Goal: Task Accomplishment & Management: Use online tool/utility

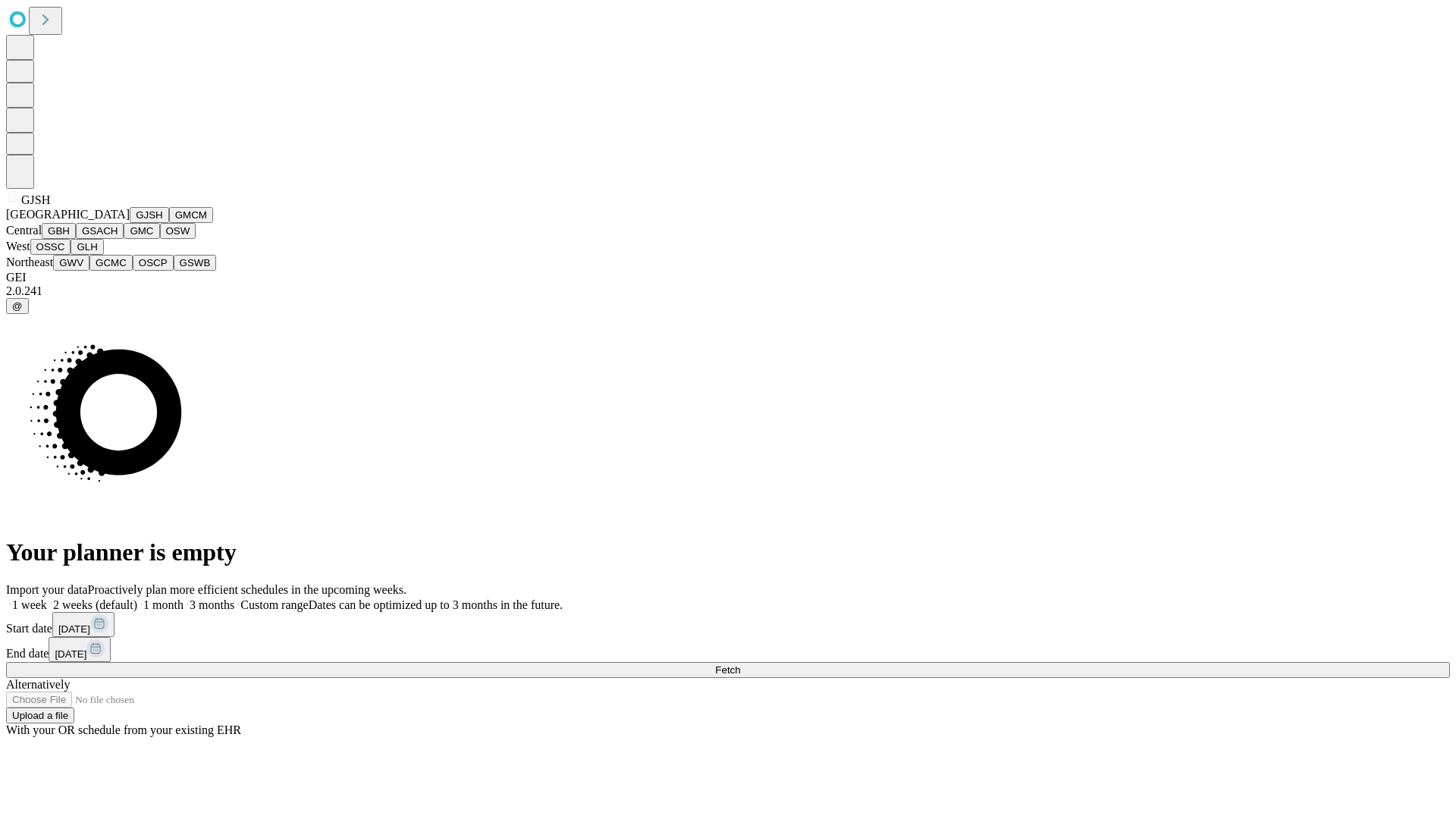
click at [130, 223] on button "GJSH" at bounding box center [149, 215] width 39 height 16
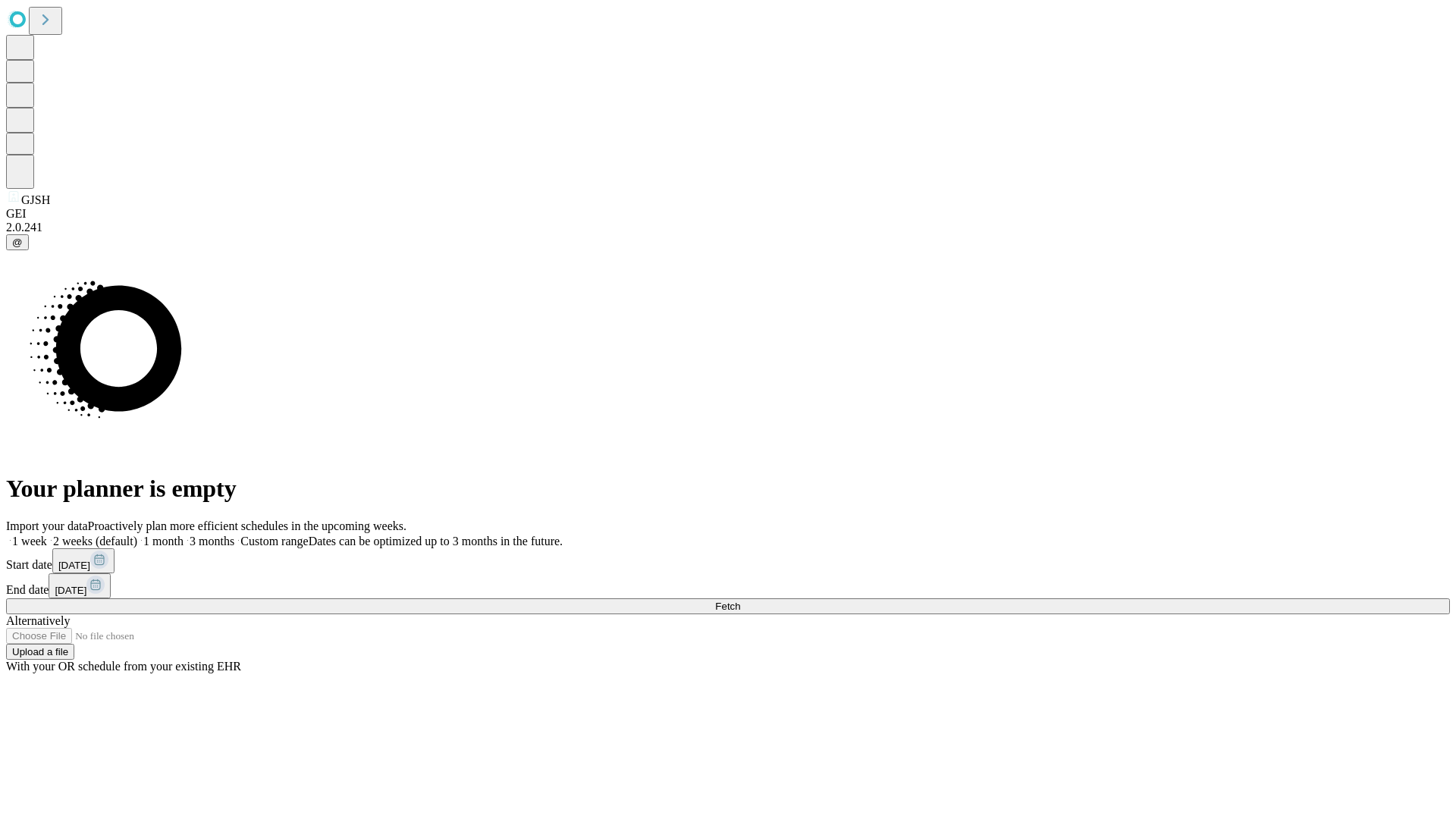
click at [47, 535] on label "1 week" at bounding box center [26, 541] width 41 height 13
click at [740, 601] on span "Fetch" at bounding box center [727, 606] width 25 height 11
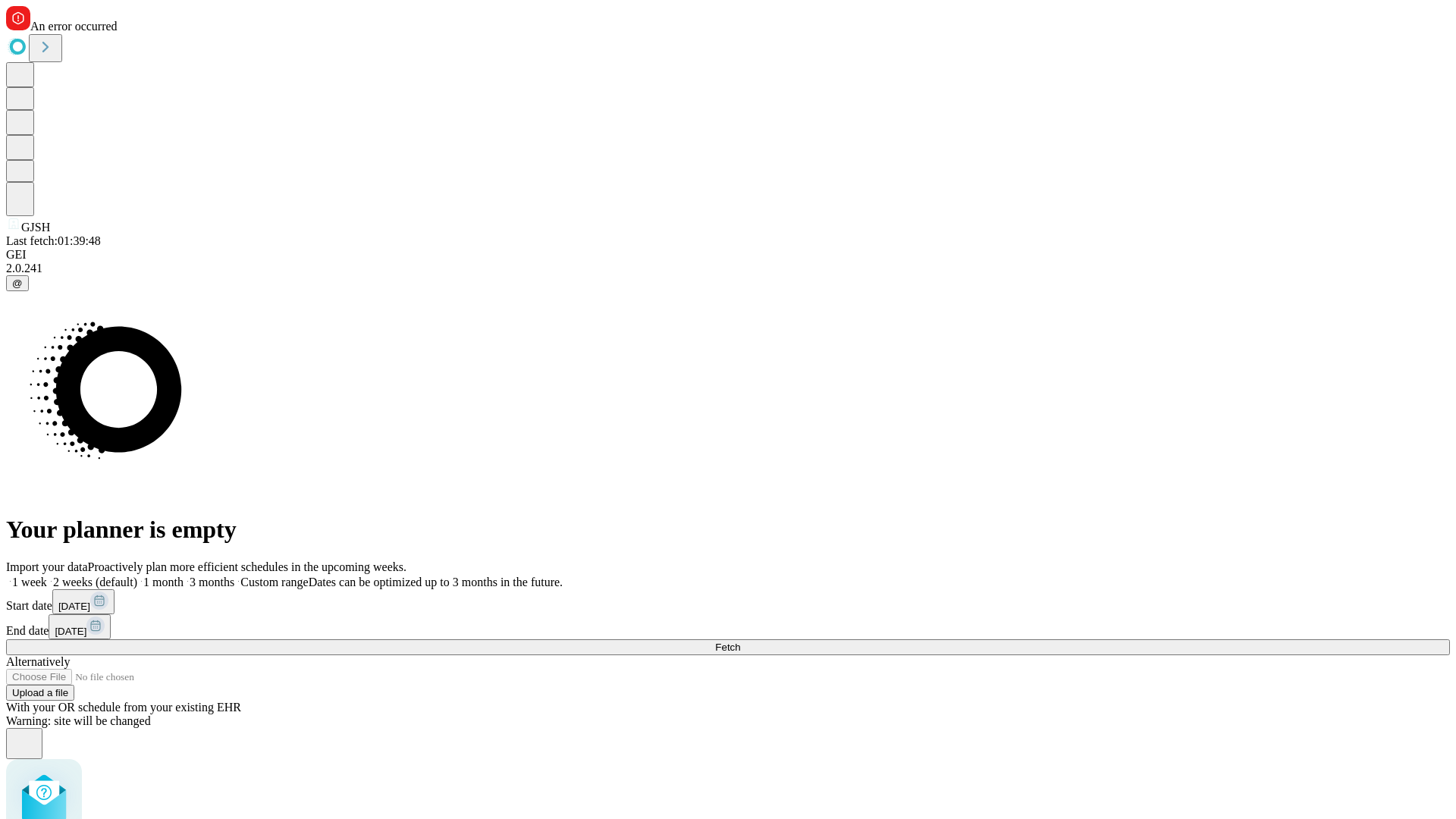
click at [47, 576] on label "1 week" at bounding box center [26, 582] width 41 height 13
click at [740, 642] on span "Fetch" at bounding box center [727, 647] width 25 height 11
click at [47, 576] on label "1 week" at bounding box center [26, 582] width 41 height 13
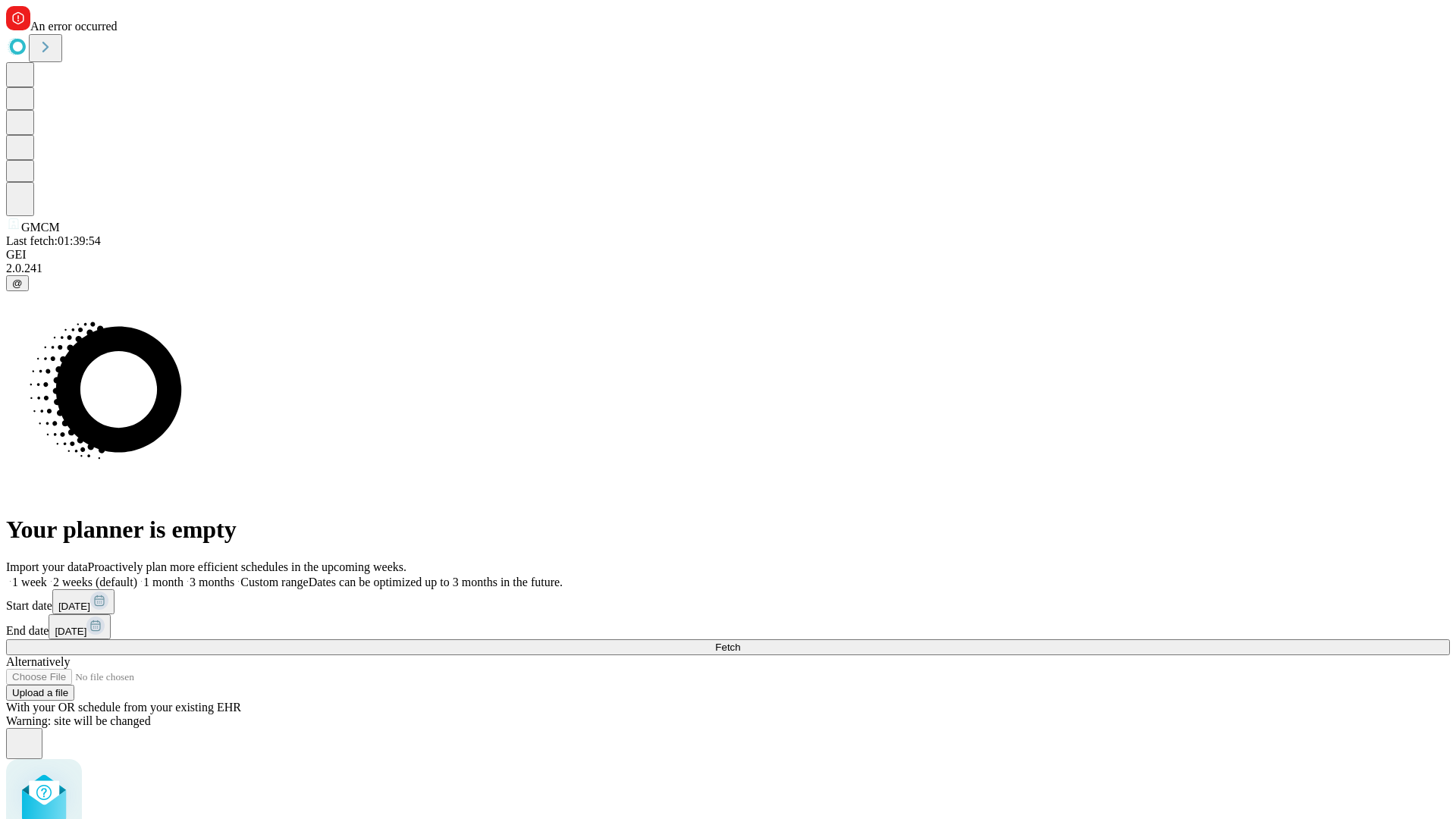
click at [740, 642] on span "Fetch" at bounding box center [727, 647] width 25 height 11
click at [47, 576] on label "1 week" at bounding box center [26, 582] width 41 height 13
click at [740, 642] on span "Fetch" at bounding box center [727, 647] width 25 height 11
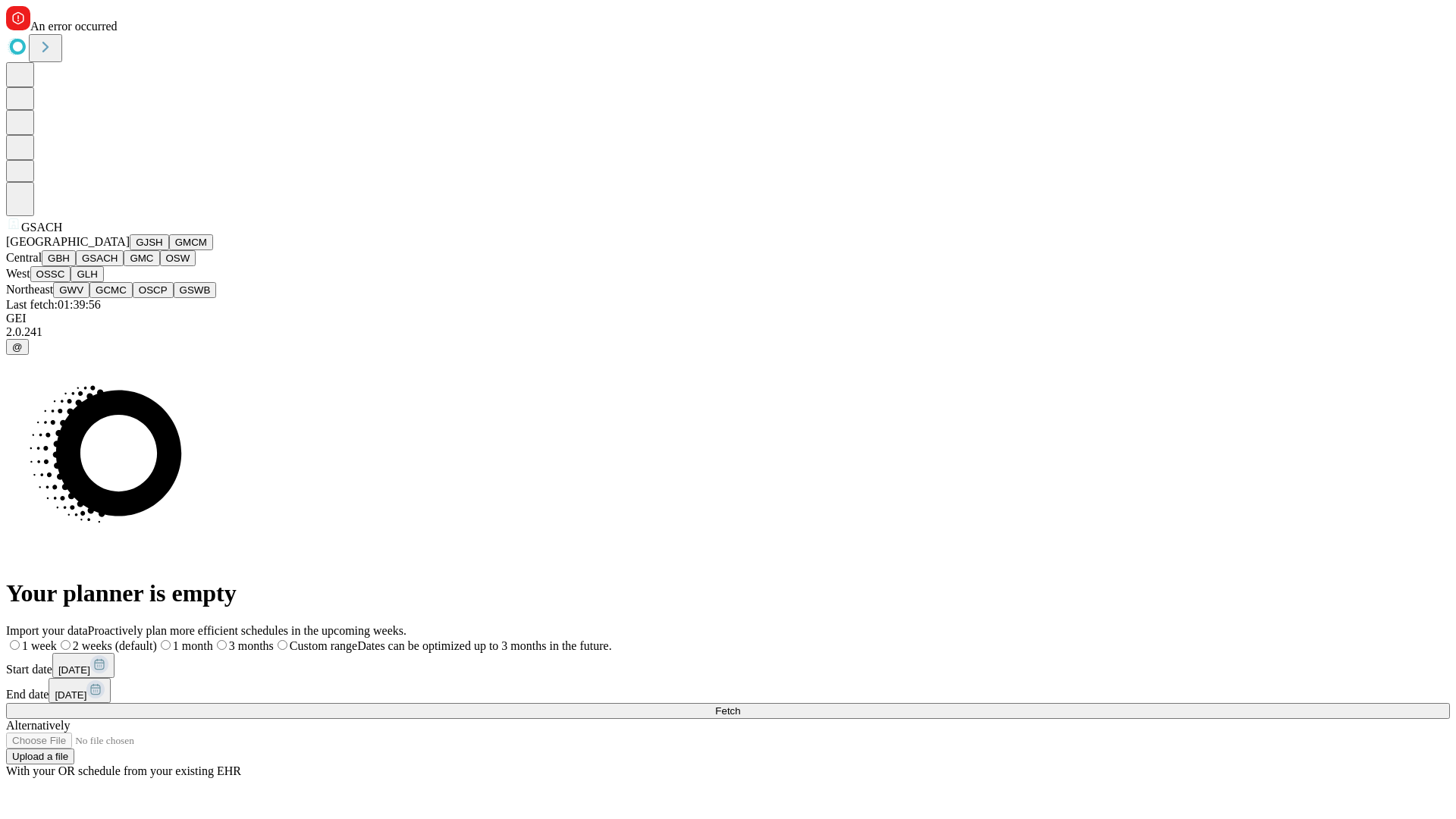
click at [124, 267] on button "GMC" at bounding box center [141, 259] width 35 height 16
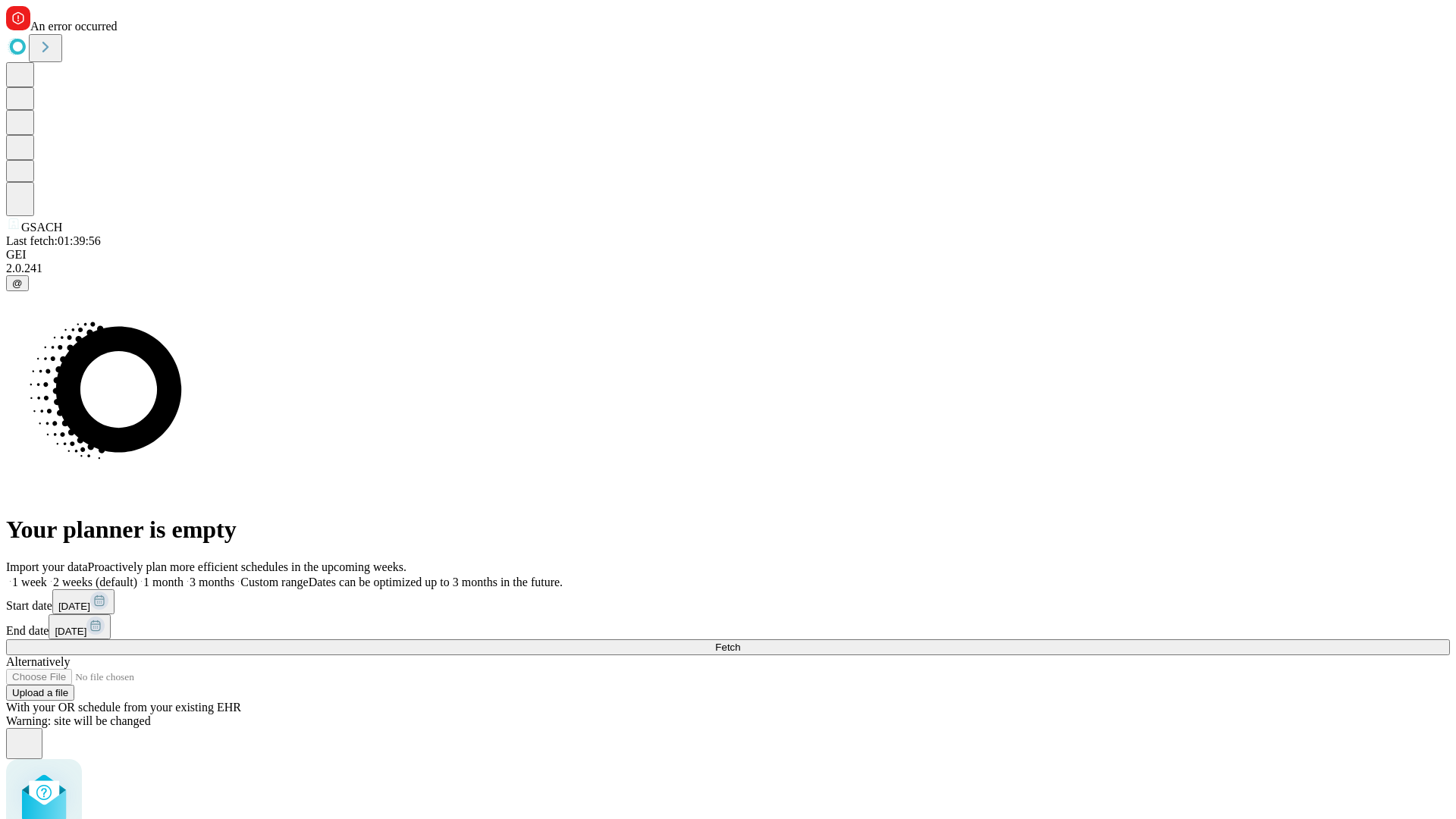
click at [47, 576] on label "1 week" at bounding box center [26, 582] width 41 height 13
click at [740, 642] on span "Fetch" at bounding box center [727, 647] width 25 height 11
click at [47, 576] on label "1 week" at bounding box center [26, 582] width 41 height 13
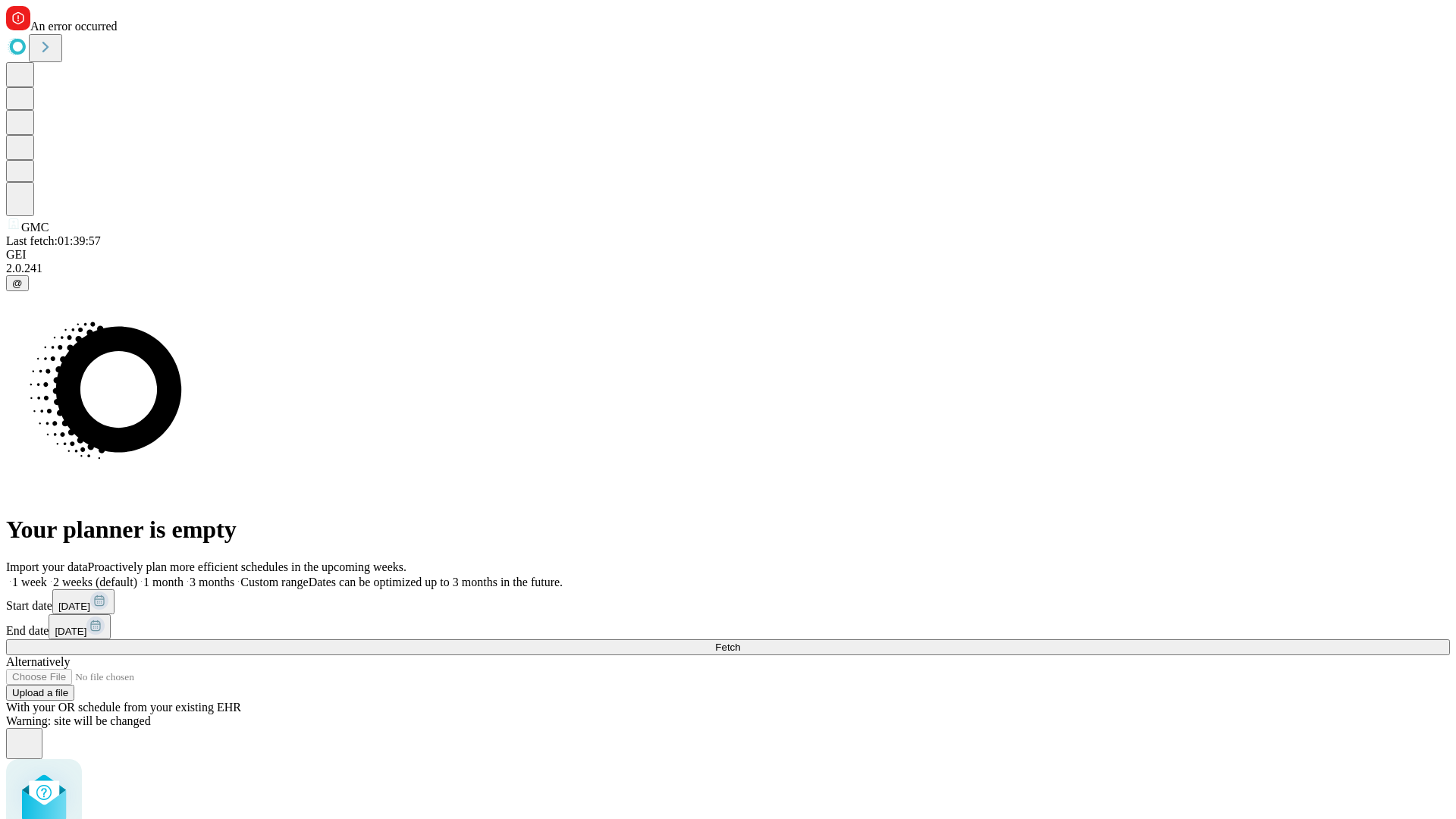
click at [740, 642] on span "Fetch" at bounding box center [727, 647] width 25 height 11
click at [47, 576] on label "1 week" at bounding box center [26, 582] width 41 height 13
click at [740, 642] on span "Fetch" at bounding box center [727, 647] width 25 height 11
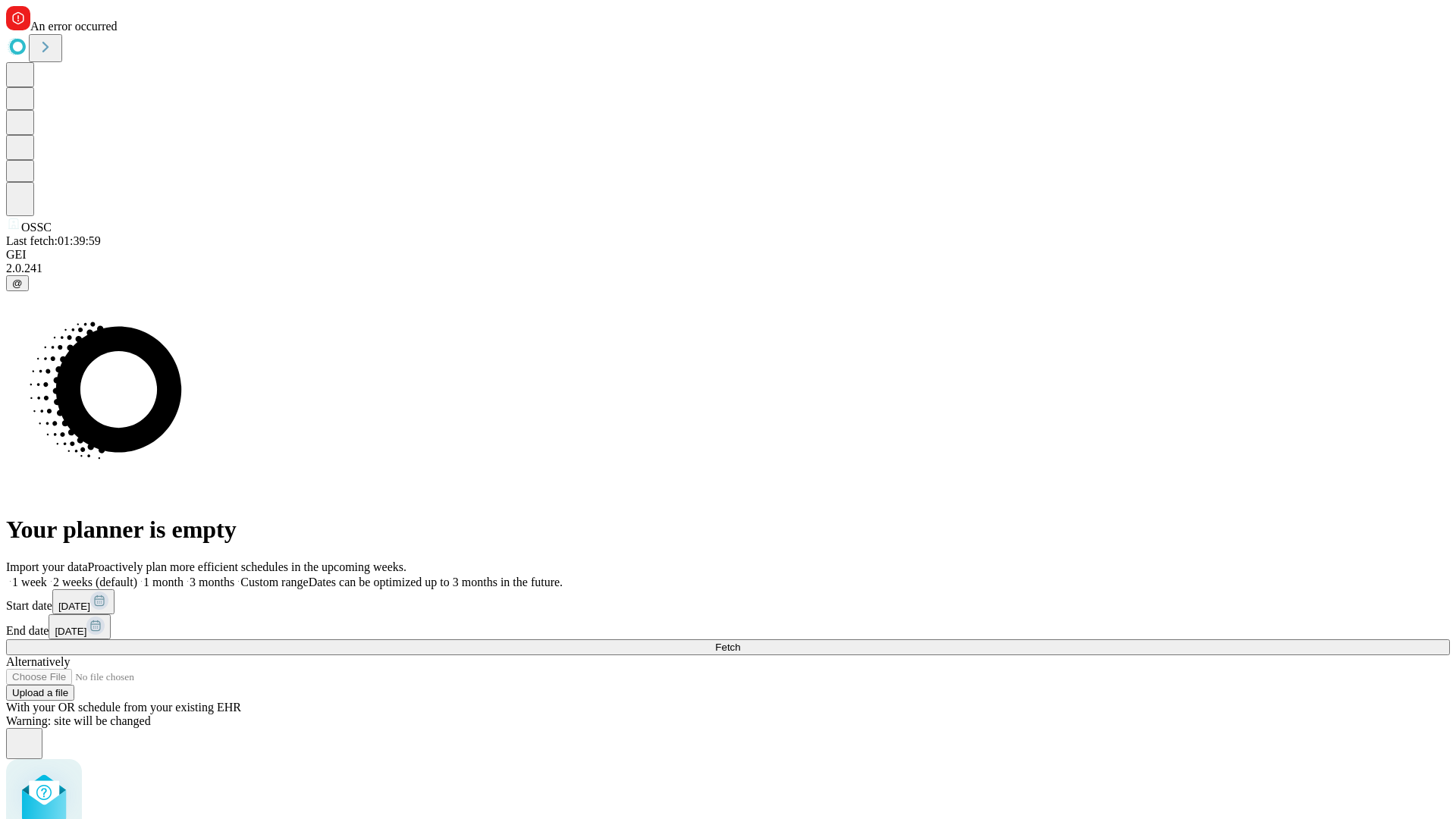
click at [47, 576] on label "1 week" at bounding box center [26, 582] width 41 height 13
click at [740, 642] on span "Fetch" at bounding box center [727, 647] width 25 height 11
click at [47, 576] on label "1 week" at bounding box center [26, 582] width 41 height 13
click at [740, 642] on span "Fetch" at bounding box center [727, 647] width 25 height 11
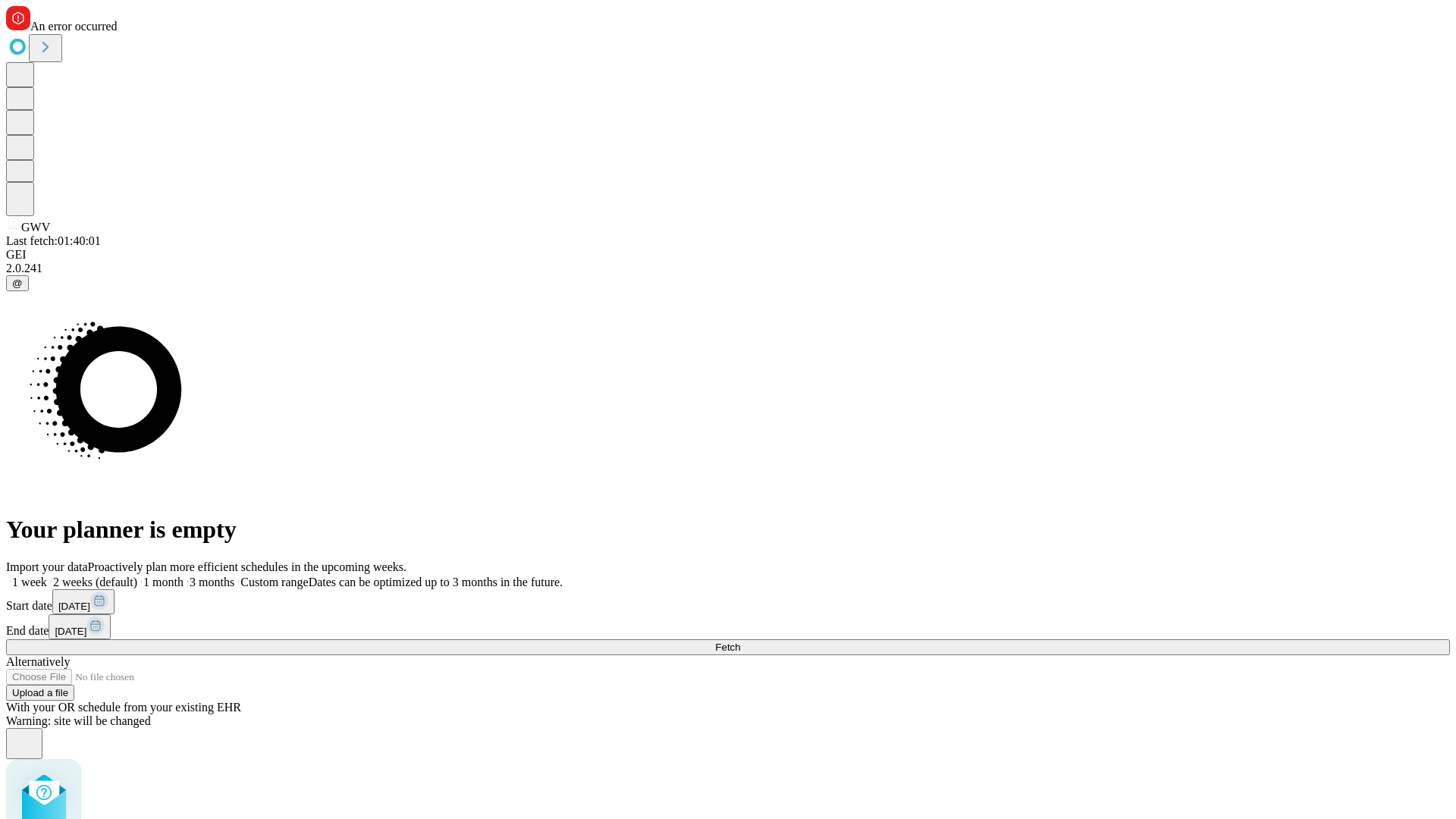
click at [47, 576] on label "1 week" at bounding box center [26, 582] width 41 height 13
click at [740, 642] on span "Fetch" at bounding box center [727, 647] width 25 height 11
click at [47, 576] on label "1 week" at bounding box center [26, 582] width 41 height 13
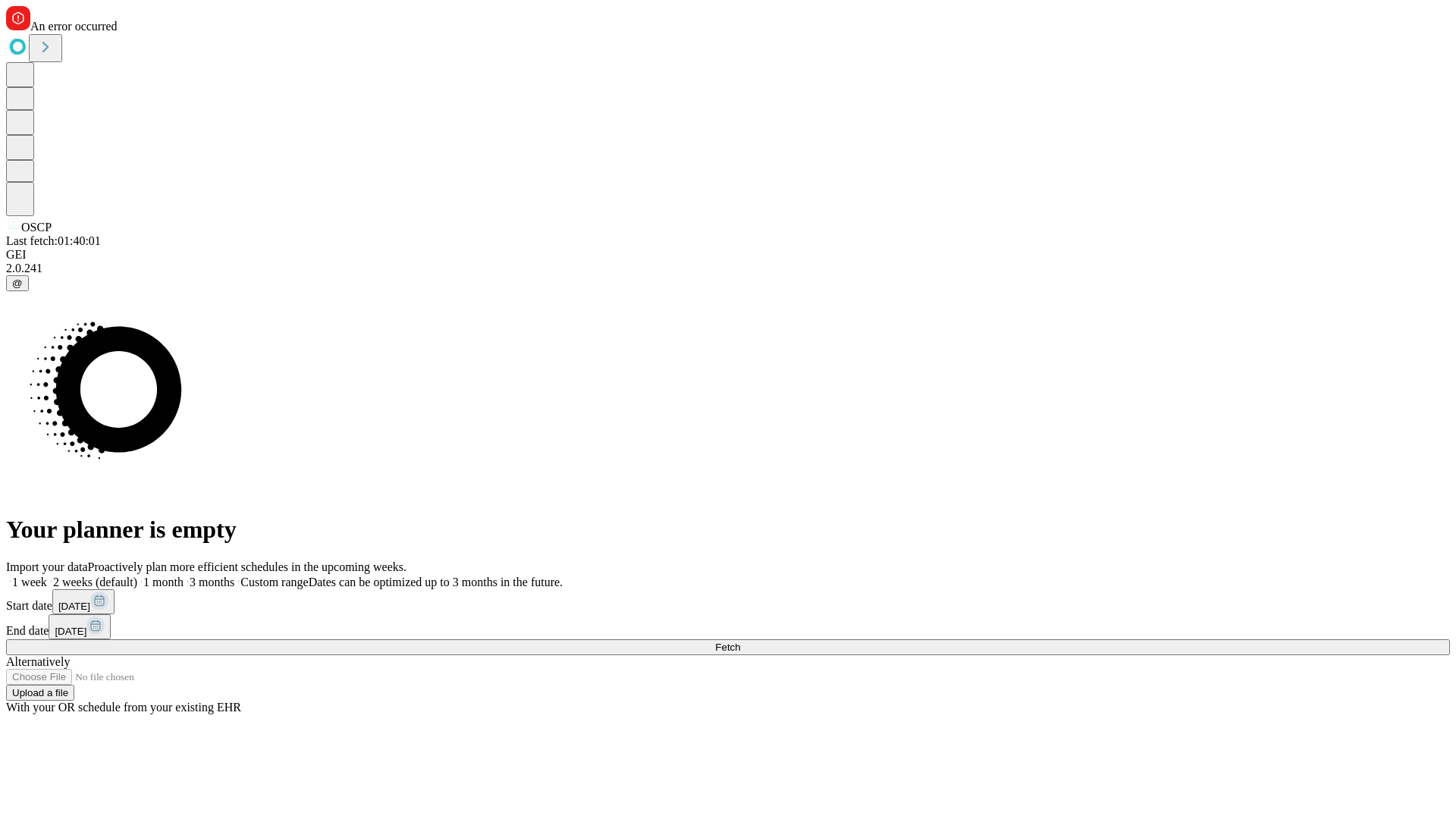
click at [740, 642] on span "Fetch" at bounding box center [727, 647] width 25 height 11
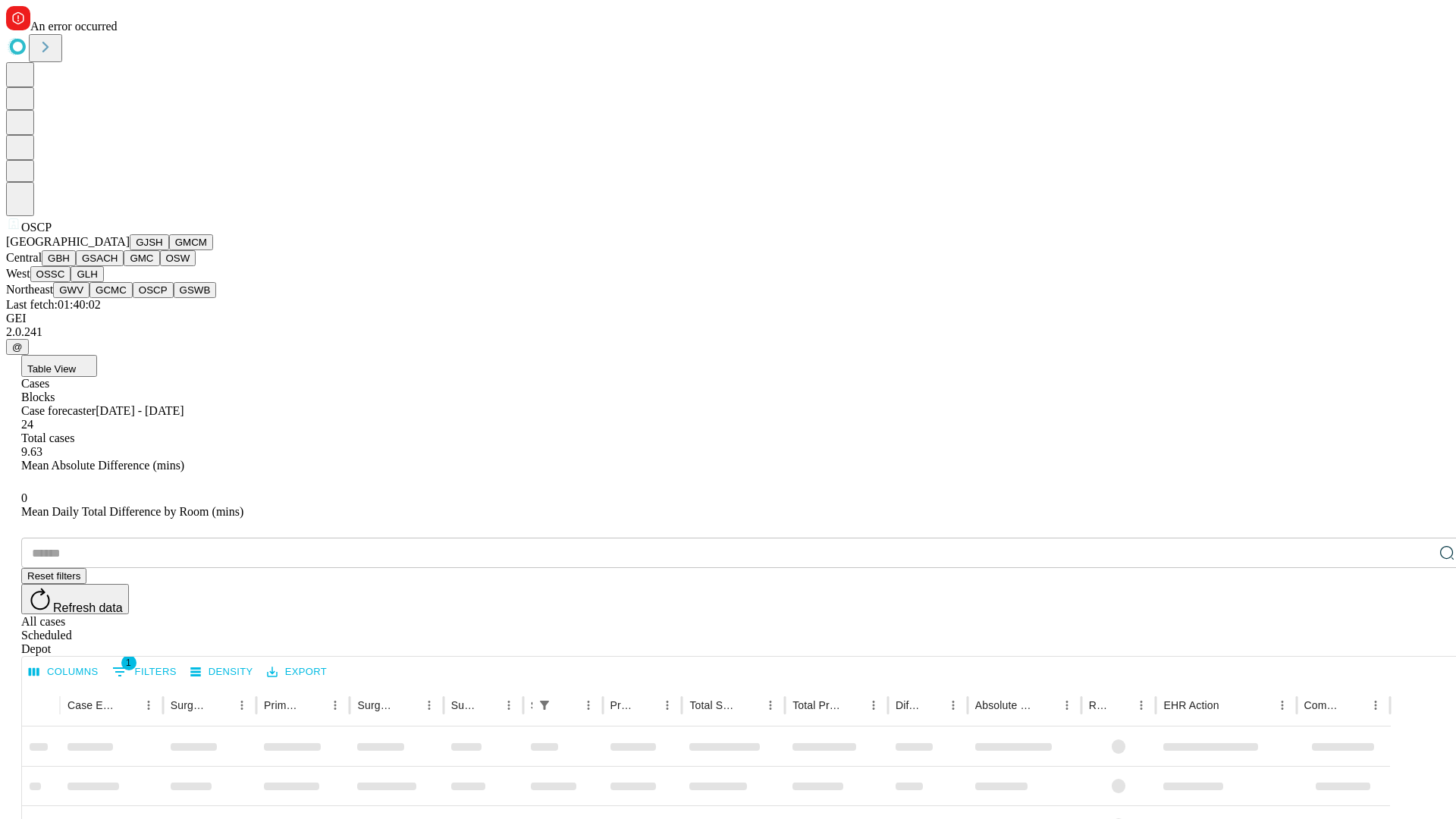
click at [173, 298] on button "GSWB" at bounding box center [195, 290] width 43 height 16
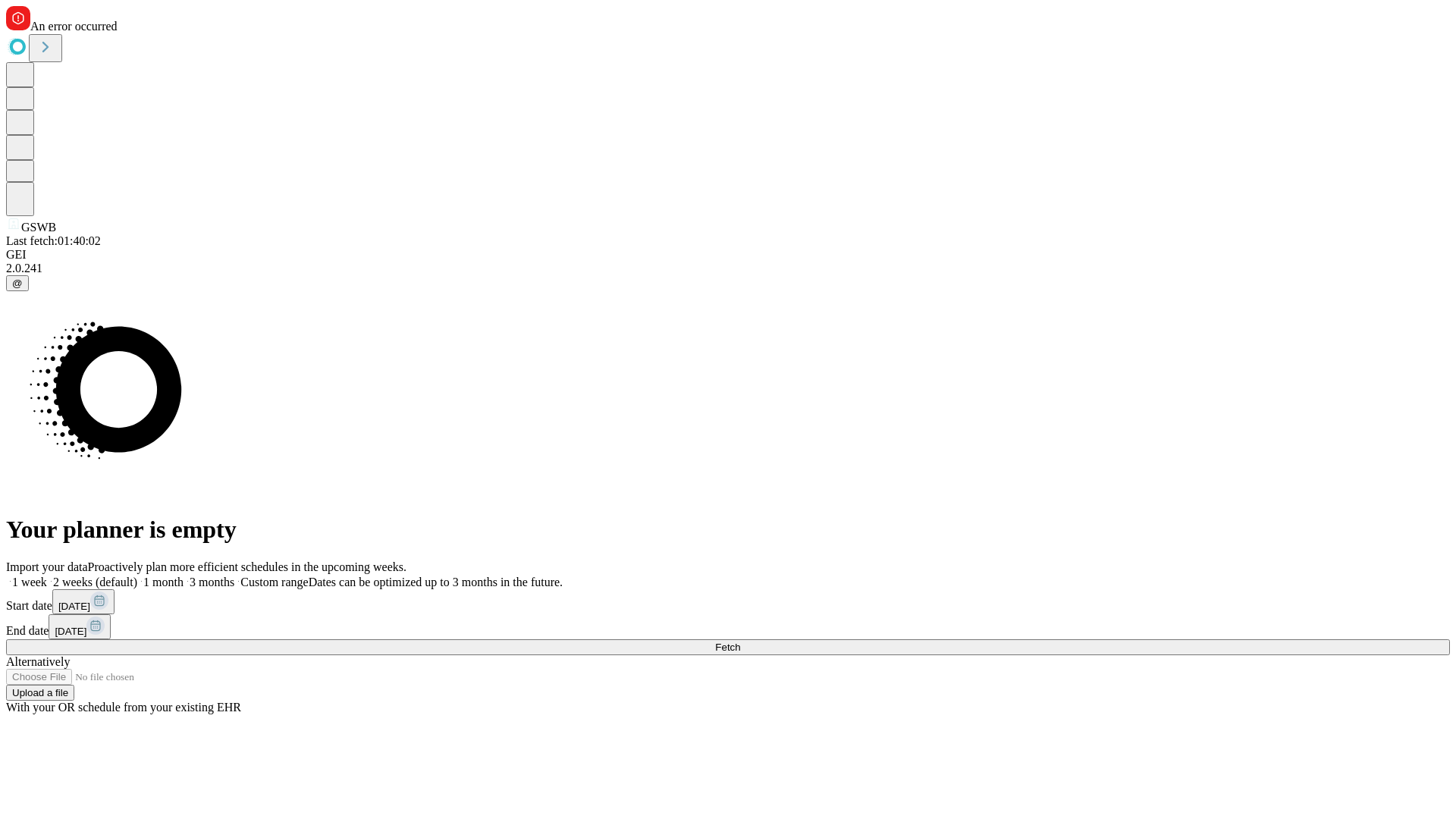
click at [47, 576] on label "1 week" at bounding box center [26, 582] width 41 height 13
click at [740, 642] on span "Fetch" at bounding box center [727, 647] width 25 height 11
